Goal: Task Accomplishment & Management: Manage account settings

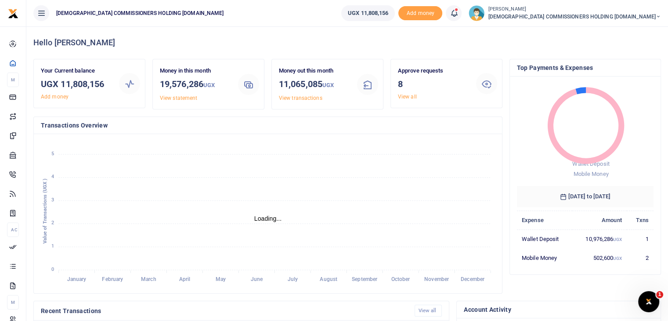
scroll to position [7, 7]
click at [409, 98] on link "View all" at bounding box center [407, 97] width 19 height 6
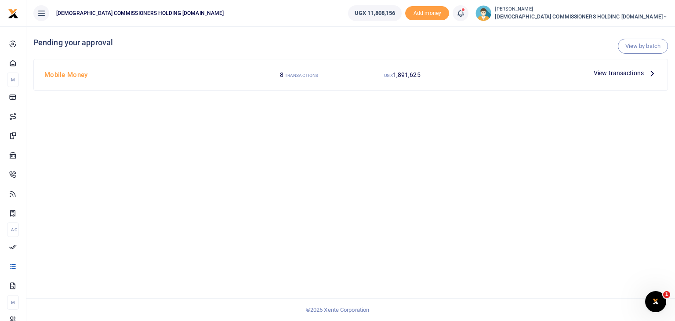
click at [634, 70] on span "View transactions" at bounding box center [619, 73] width 50 height 10
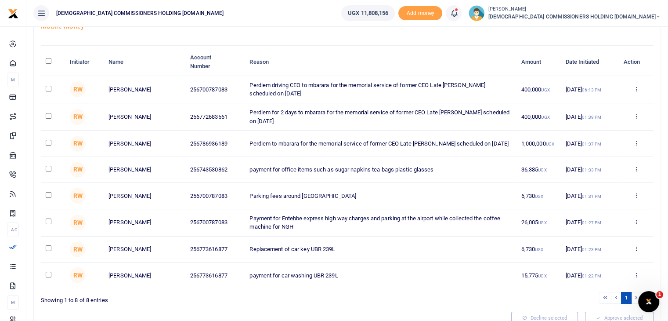
scroll to position [44, 0]
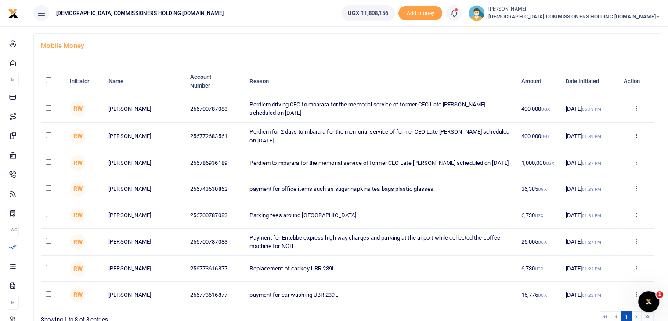
click at [635, 108] on icon at bounding box center [636, 108] width 6 height 6
click at [602, 142] on link "Decline" at bounding box center [603, 142] width 69 height 12
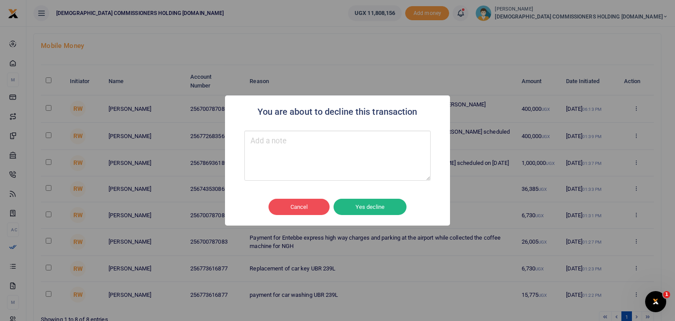
click at [366, 161] on textarea "Type your message here" at bounding box center [337, 156] width 186 height 50
type textarea "Not going"
click at [383, 204] on button "Yes decline" at bounding box center [370, 207] width 73 height 17
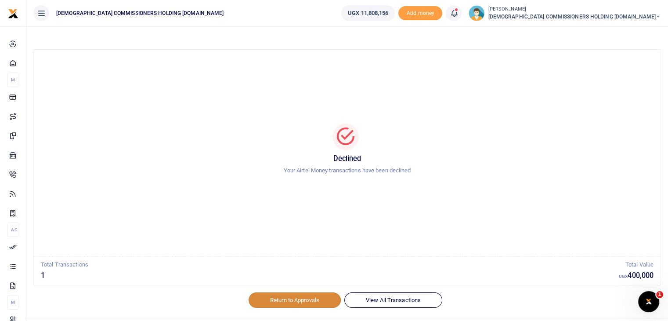
click at [297, 303] on link "Return to Approvals" at bounding box center [295, 299] width 92 height 15
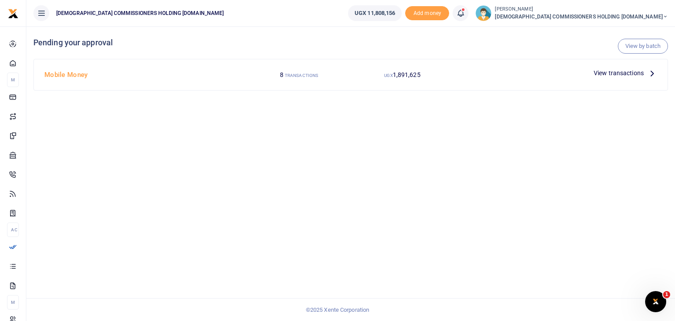
click at [648, 72] on icon at bounding box center [652, 73] width 10 height 10
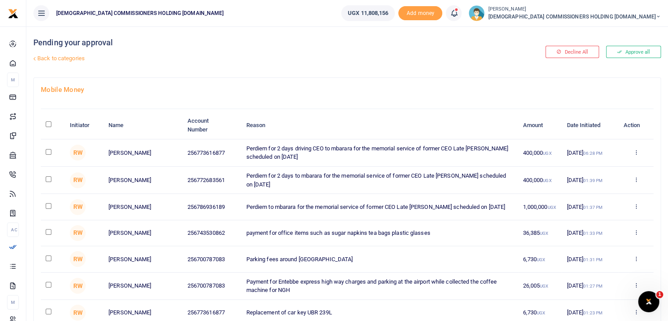
click at [48, 125] on input "\a \a : activate to sort column descending" at bounding box center [49, 124] width 6 height 6
checkbox input "true"
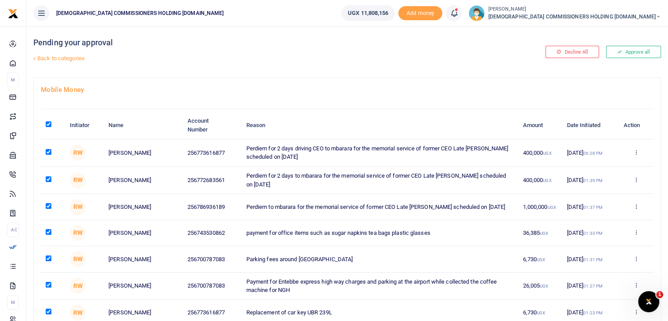
checkbox input "true"
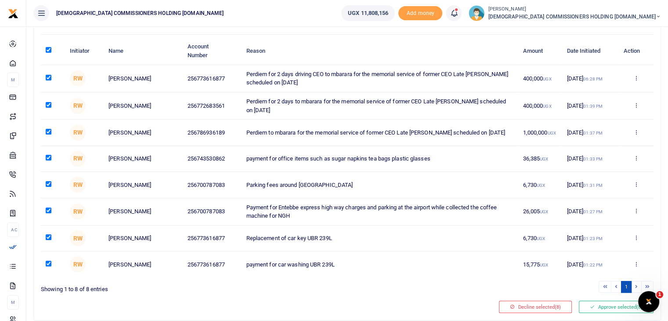
scroll to position [109, 0]
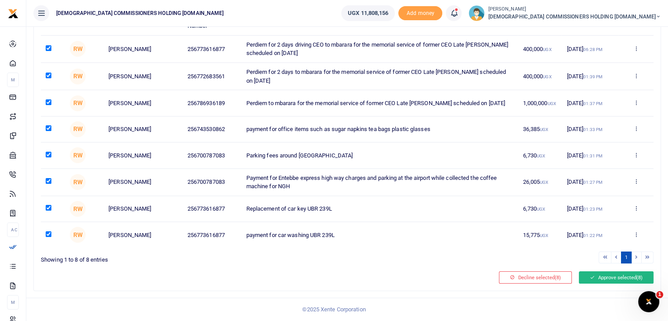
click at [605, 271] on button "Approve selected (8)" at bounding box center [616, 277] width 75 height 12
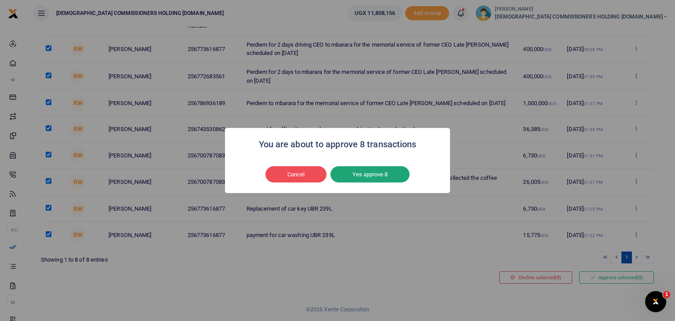
click at [385, 170] on button "Yes approve 8" at bounding box center [369, 174] width 79 height 17
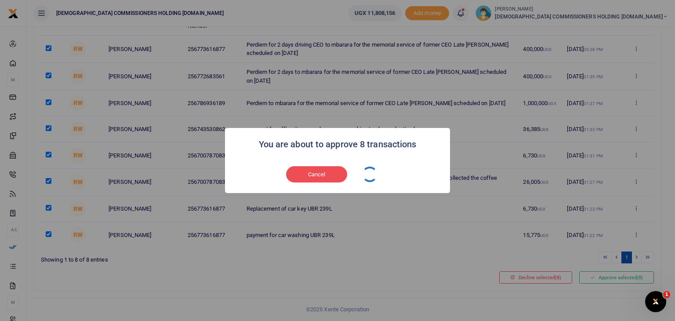
click at [385, 170] on div "Cancel No Yes approve 8" at bounding box center [337, 174] width 207 height 20
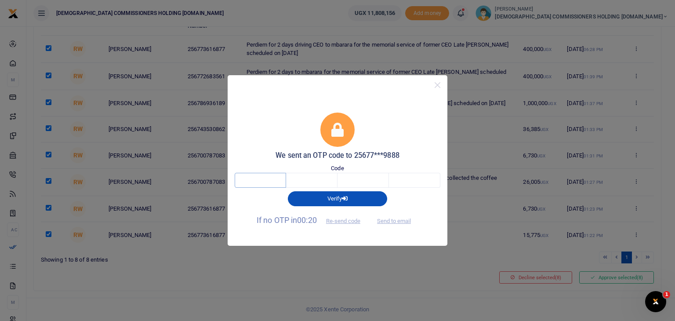
click at [254, 181] on input "text" at bounding box center [260, 180] width 51 height 15
type input "1"
type input "4"
type input "5"
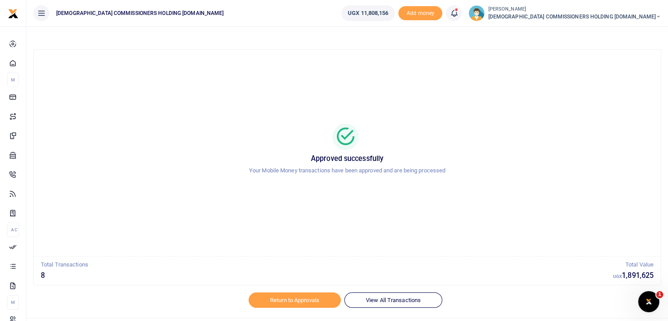
click at [254, 181] on div "Approved successfully Your Mobile Money transactions have been approved and are…" at bounding box center [347, 152] width 606 height 59
